Goal: Task Accomplishment & Management: Use online tool/utility

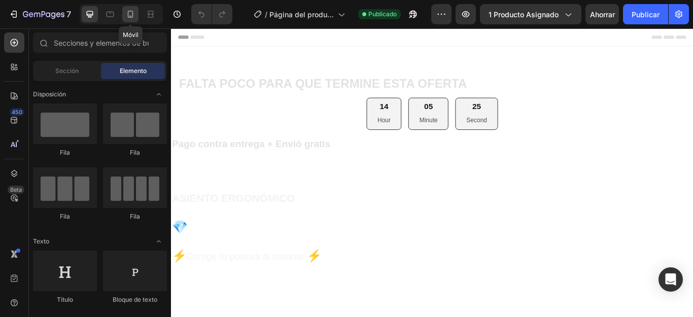
click at [131, 17] on icon at bounding box center [130, 14] width 10 height 10
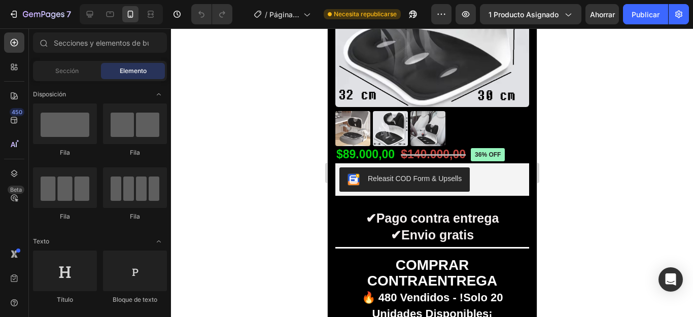
scroll to position [370, 0]
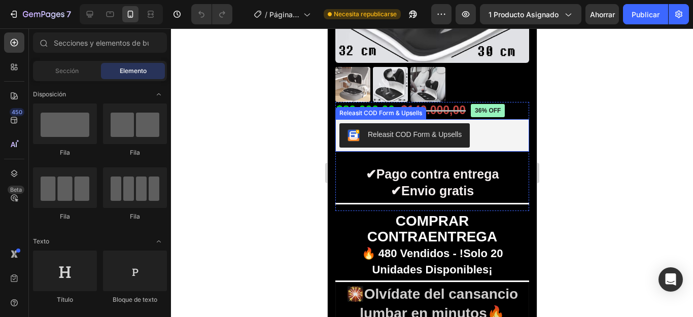
click at [411, 134] on button "Releasit COD Form & Upsells" at bounding box center [404, 135] width 130 height 24
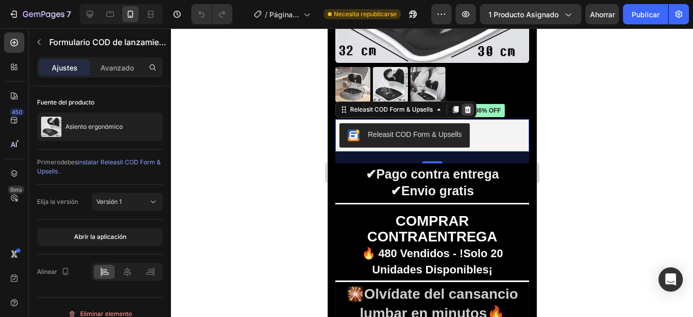
click at [466, 106] on icon at bounding box center [467, 109] width 7 height 7
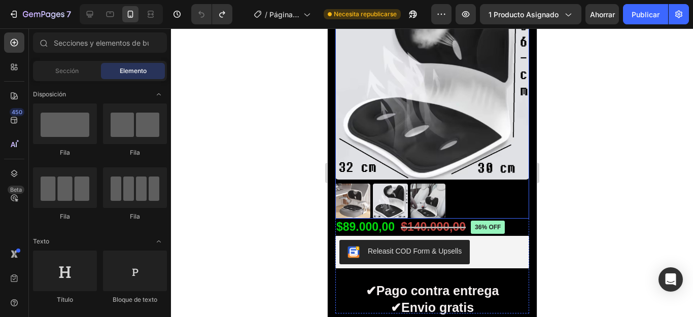
scroll to position [304, 0]
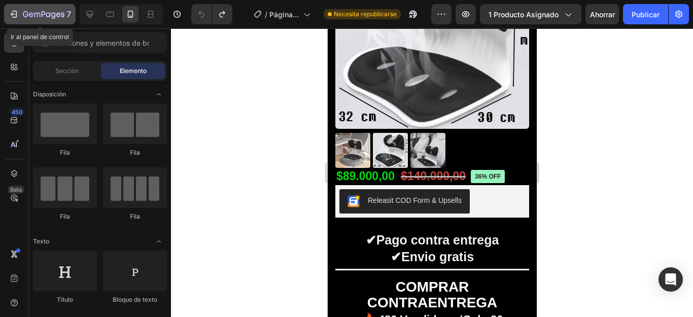
click at [15, 15] on icon "button" at bounding box center [14, 14] width 10 height 10
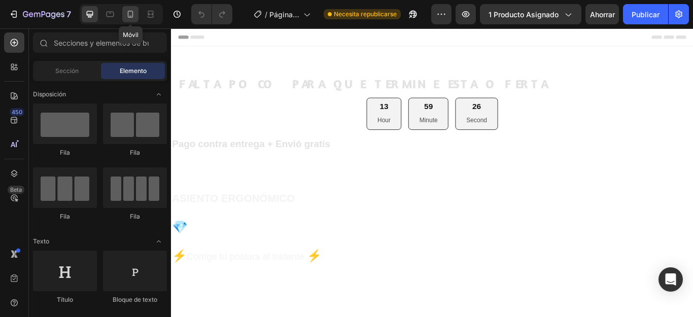
click at [129, 15] on icon at bounding box center [130, 14] width 10 height 10
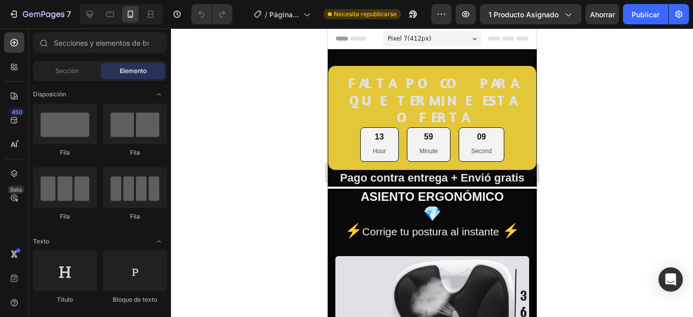
drag, startPoint x: 532, startPoint y: 71, endPoint x: 868, endPoint y: 89, distance: 336.3
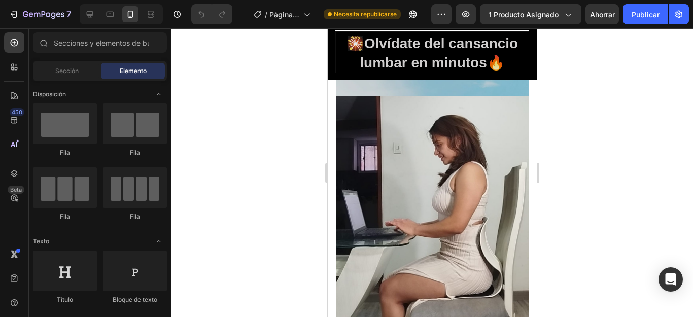
scroll to position [710, 0]
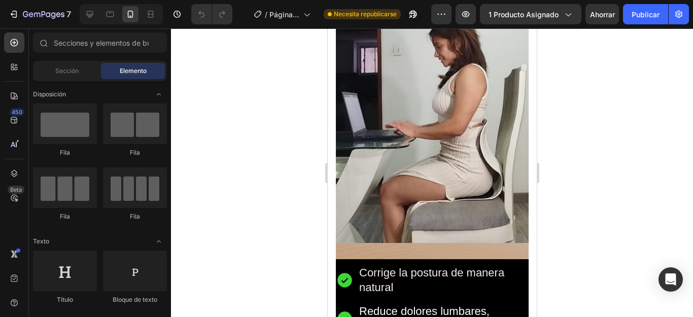
click at [0, 118] on div "450 Beta" at bounding box center [14, 172] width 29 height 289
